Goal: Find specific page/section: Find specific page/section

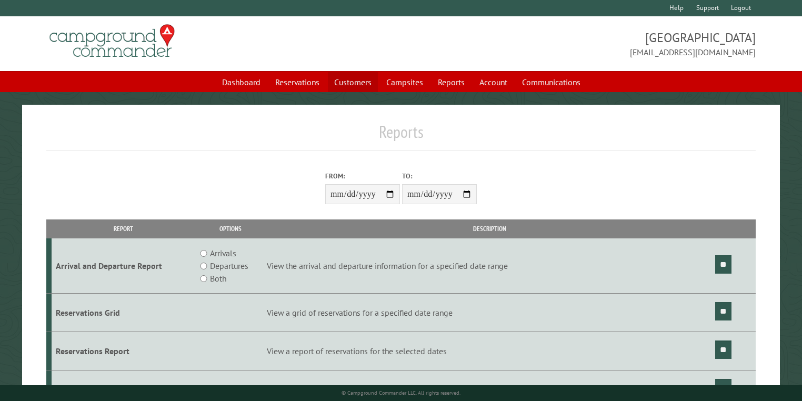
click at [356, 80] on link "Customers" at bounding box center [353, 82] width 50 height 20
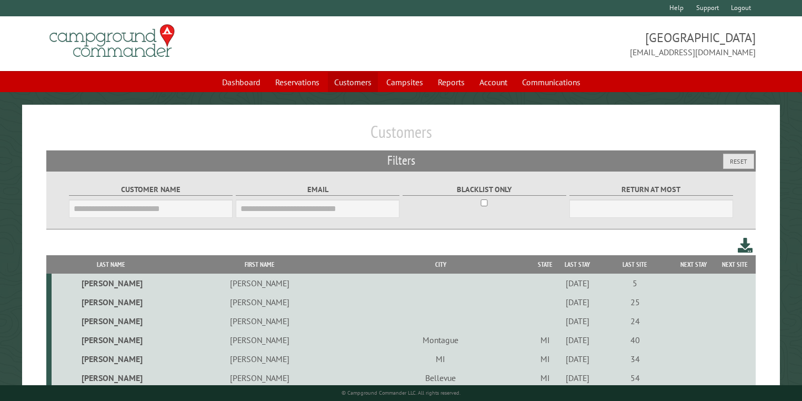
click at [348, 84] on link "Customers" at bounding box center [353, 82] width 50 height 20
click at [94, 207] on input "Customer Name" at bounding box center [151, 208] width 164 height 18
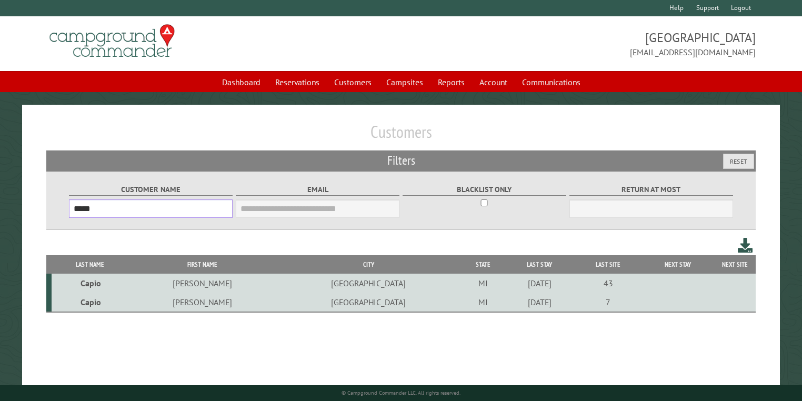
type input "*****"
click at [95, 286] on td "Capio" at bounding box center [90, 283] width 77 height 19
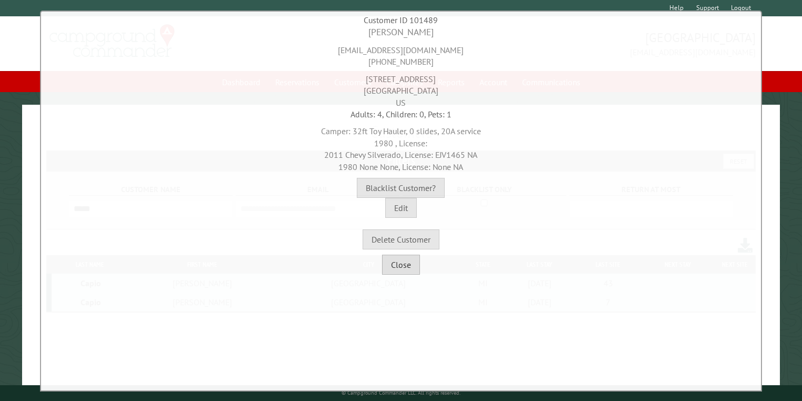
click at [398, 269] on button "Close" at bounding box center [401, 265] width 38 height 20
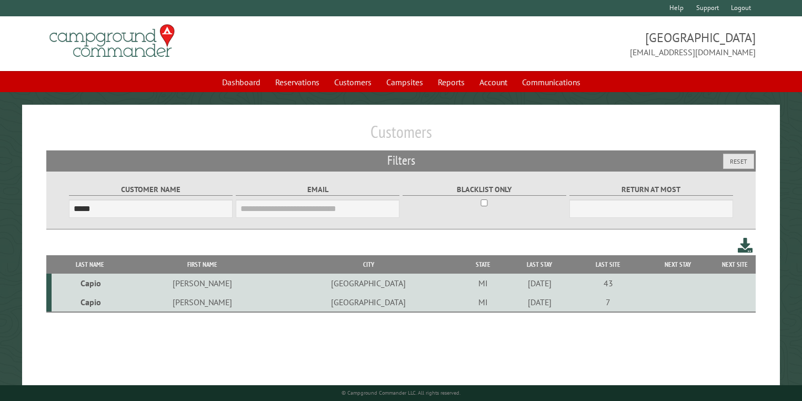
click at [96, 304] on td "Capio" at bounding box center [90, 302] width 77 height 19
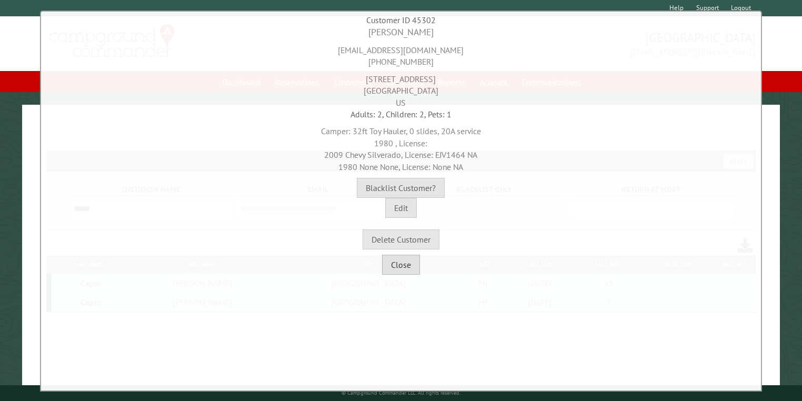
click at [401, 265] on button "Close" at bounding box center [401, 265] width 38 height 20
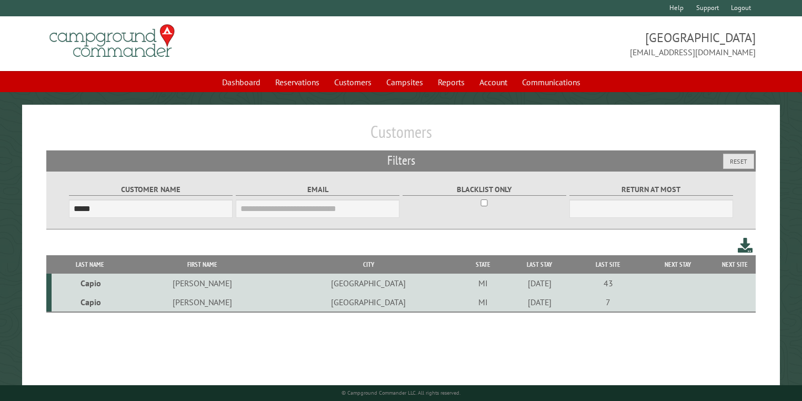
click at [95, 288] on td "Capio" at bounding box center [90, 283] width 77 height 19
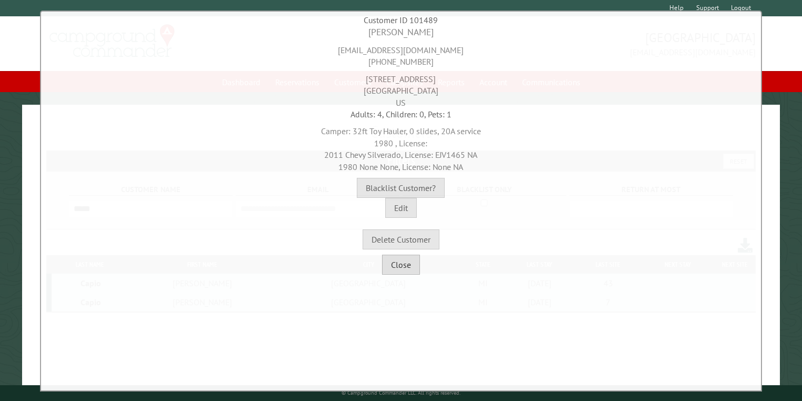
click at [396, 261] on button "Close" at bounding box center [401, 265] width 38 height 20
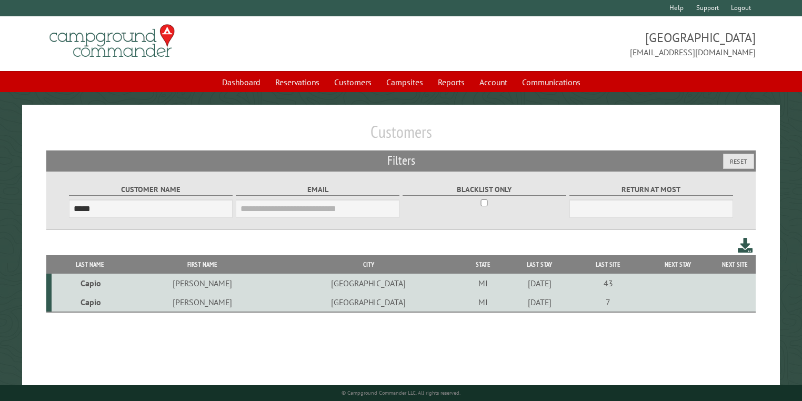
click at [90, 303] on td "Capio" at bounding box center [90, 302] width 77 height 19
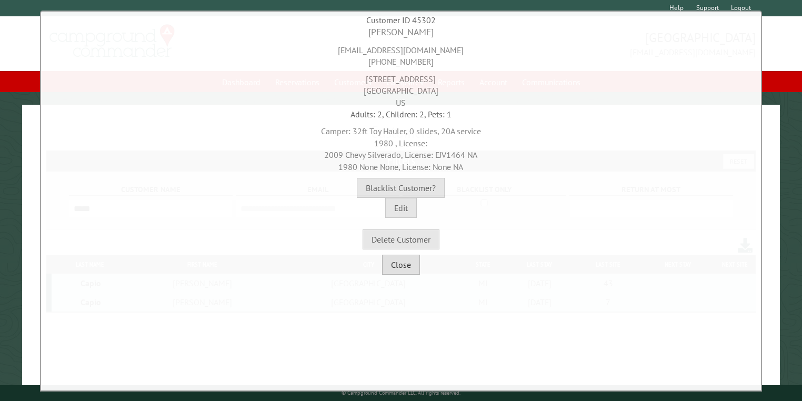
click at [396, 269] on button "Close" at bounding box center [401, 265] width 38 height 20
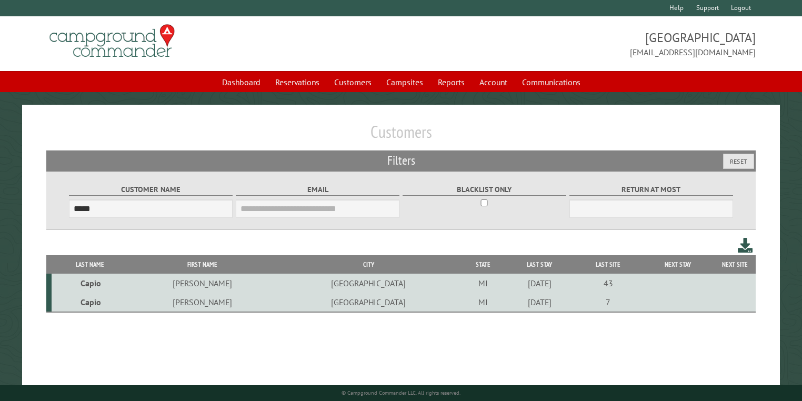
click at [95, 284] on td "Capio" at bounding box center [90, 283] width 77 height 19
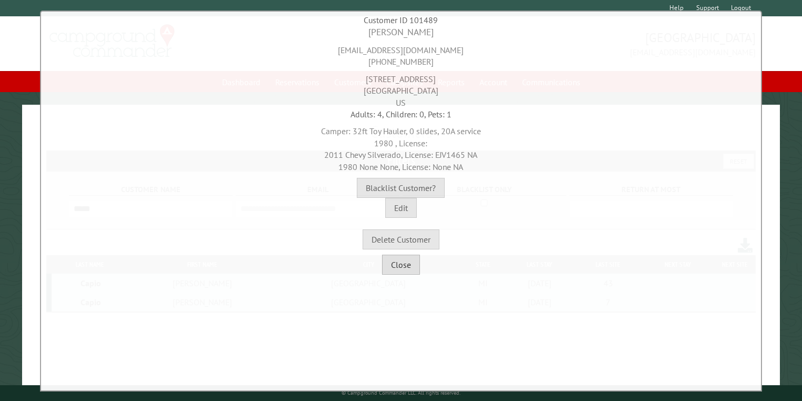
click at [402, 270] on button "Close" at bounding box center [401, 265] width 38 height 20
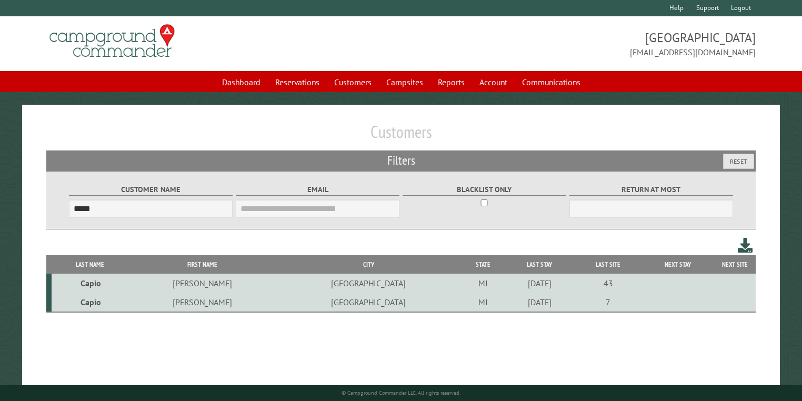
click at [99, 303] on td "Capio" at bounding box center [90, 302] width 77 height 19
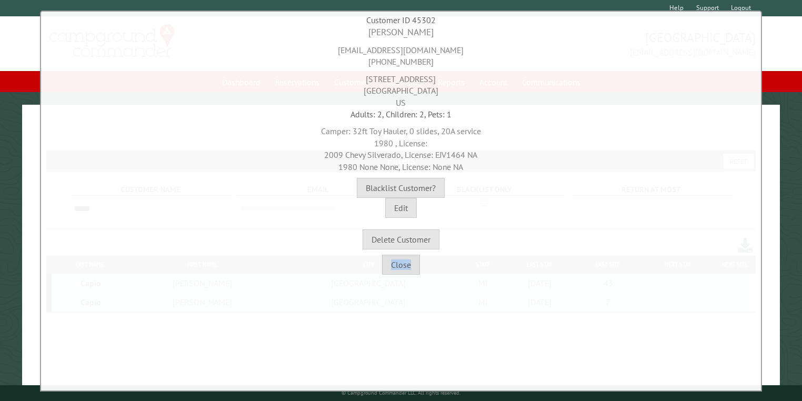
click at [99, 303] on div "Customer ID 45302 [PERSON_NAME] [EMAIL_ADDRESS][DOMAIN_NAME] [PHONE_NUMBER] [ST…" at bounding box center [401, 201] width 722 height 381
click at [395, 265] on button "Close" at bounding box center [401, 265] width 38 height 20
